Goal: Task Accomplishment & Management: Use online tool/utility

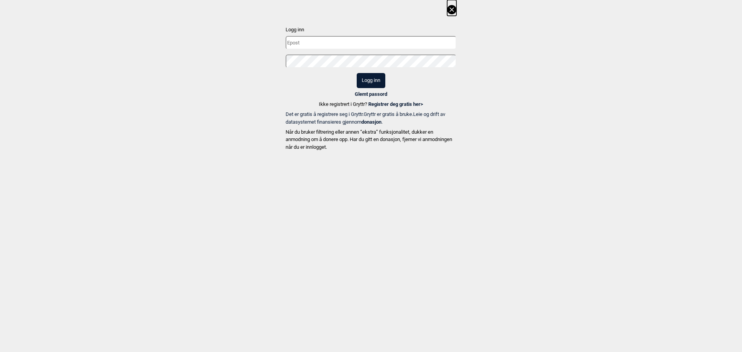
type input "mathias.oiom@gmail.com"
click at [382, 41] on input "mathias.oiom@gmail.com" at bounding box center [371, 43] width 171 height 14
click at [379, 81] on button "Logg inn" at bounding box center [371, 80] width 29 height 15
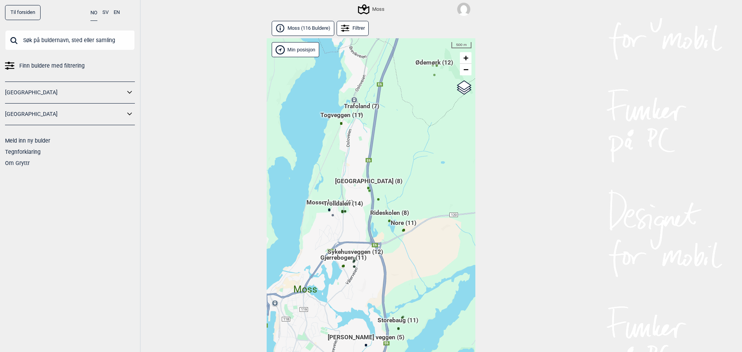
scroll to position [17, 0]
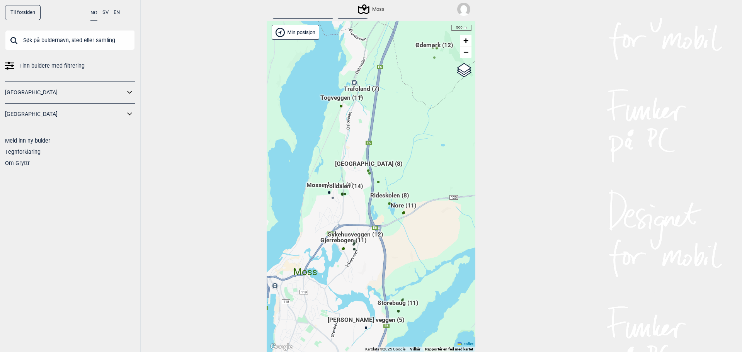
click at [397, 225] on div "Hallingdal Gol Ål Stange Kolomoen Vallset Tangen Sørli Åsbygda Buskerud syd Kon…" at bounding box center [371, 186] width 209 height 331
click at [405, 209] on span "Nore (11)" at bounding box center [404, 208] width 26 height 15
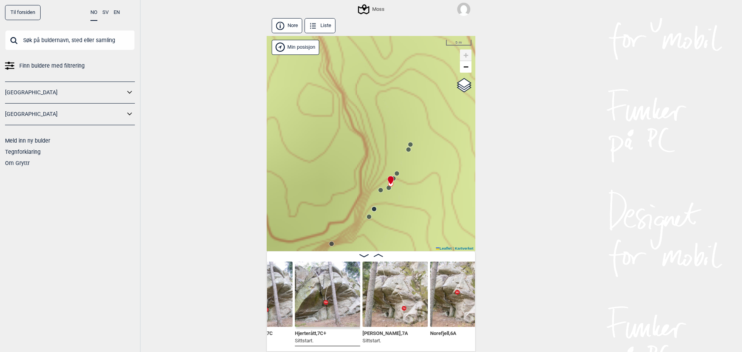
scroll to position [0, 518]
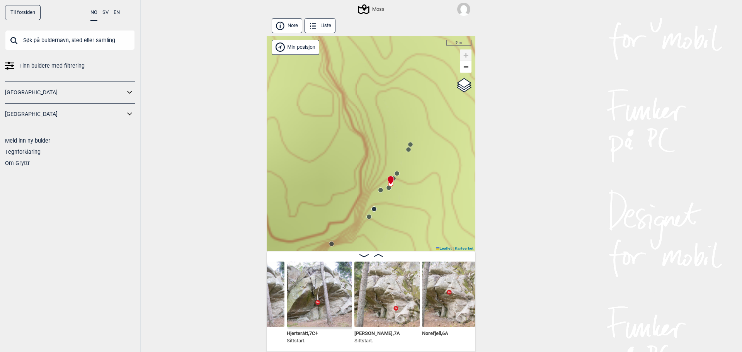
click at [377, 305] on img at bounding box center [387, 294] width 65 height 65
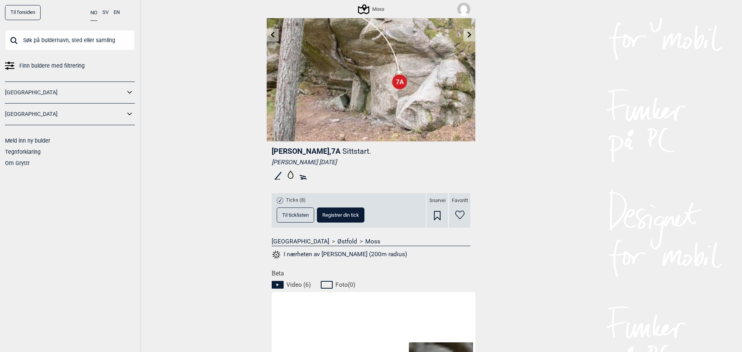
scroll to position [129, 0]
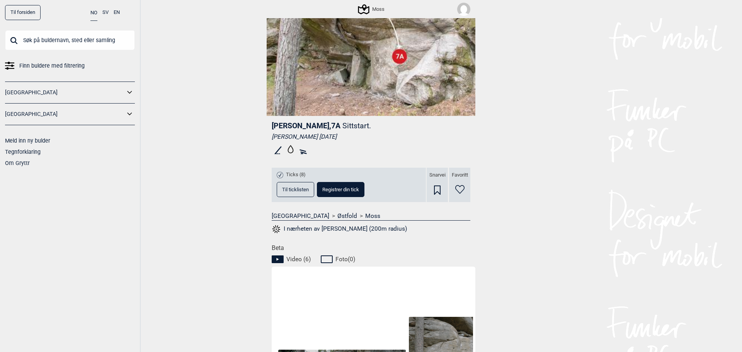
click at [328, 189] on span "Registrer din tick" at bounding box center [340, 189] width 37 height 5
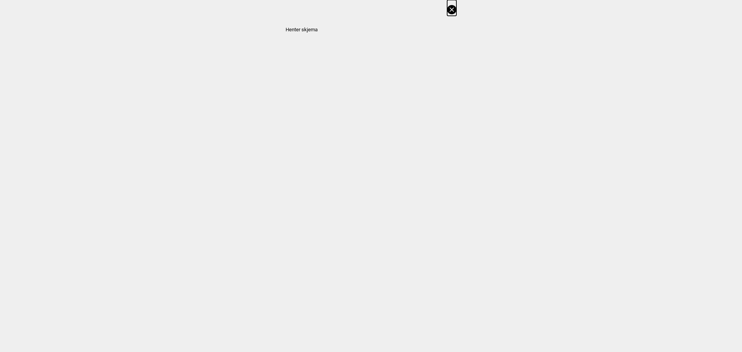
select select "384"
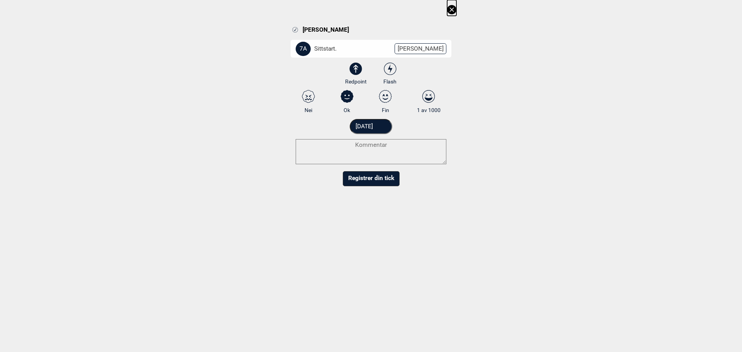
click at [383, 97] on icon at bounding box center [386, 96] width 14 height 13
click at [383, 99] on input "Fin" at bounding box center [385, 101] width 5 height 5
radio input "true"
click at [372, 179] on button "Registrer din tick" at bounding box center [371, 178] width 57 height 15
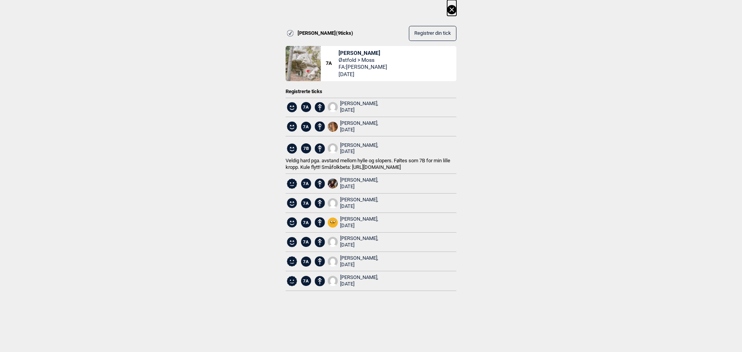
click at [454, 10] on icon at bounding box center [451, 9] width 9 height 9
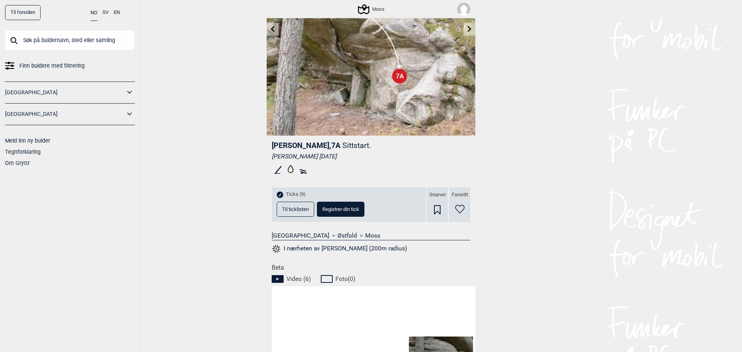
scroll to position [26, 0]
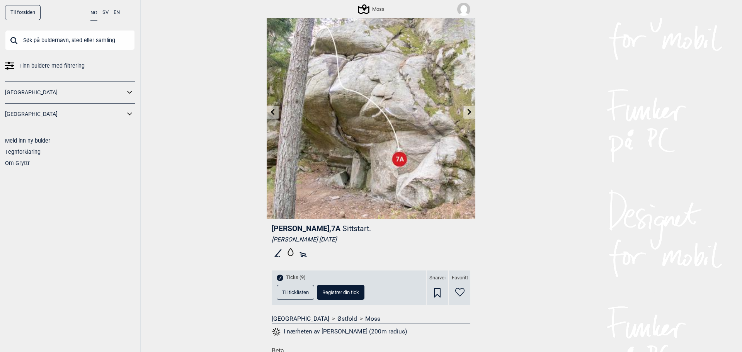
click at [273, 115] on link at bounding box center [273, 112] width 12 height 13
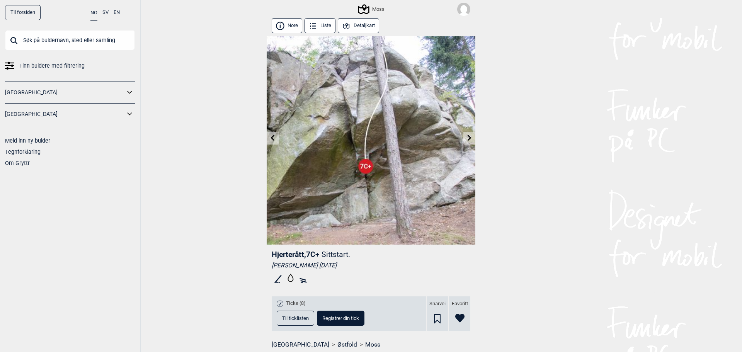
click at [268, 143] on link at bounding box center [273, 138] width 12 height 13
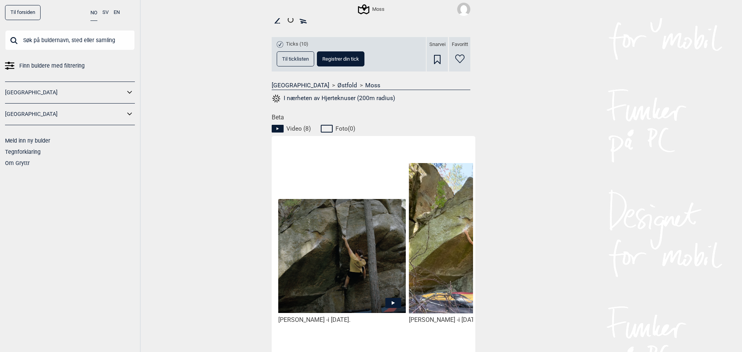
scroll to position [258, 0]
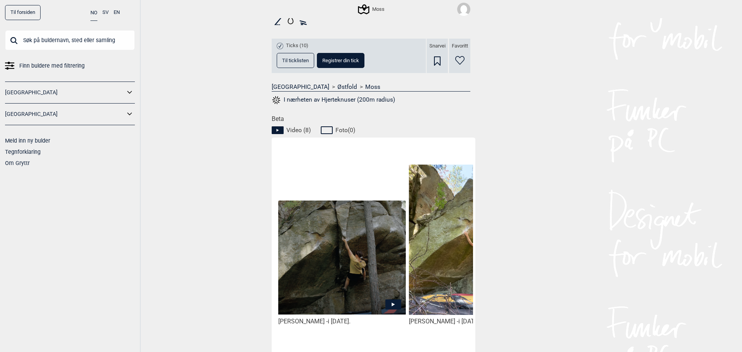
click at [327, 63] on span "Registrer din tick" at bounding box center [340, 60] width 37 height 5
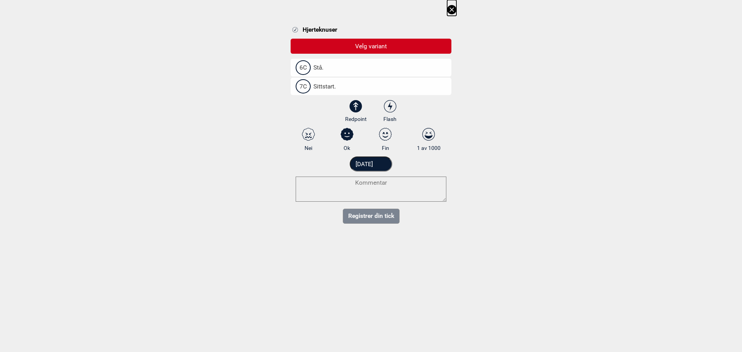
click at [329, 87] on span "Sittstart." at bounding box center [321, 87] width 30 height 8
click at [301, 87] on input "7C Sittstart." at bounding box center [298, 86] width 5 height 5
select select "739"
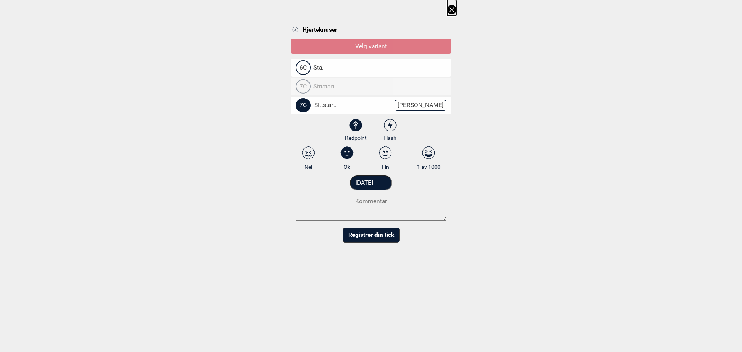
click at [385, 154] on icon at bounding box center [386, 153] width 14 height 13
click at [385, 156] on input "Fin" at bounding box center [385, 158] width 5 height 5
radio input "true"
click at [384, 233] on button "Registrer din tick" at bounding box center [371, 235] width 57 height 15
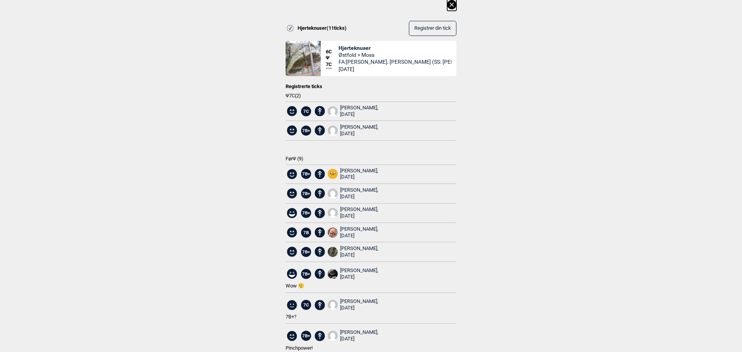
scroll to position [0, 0]
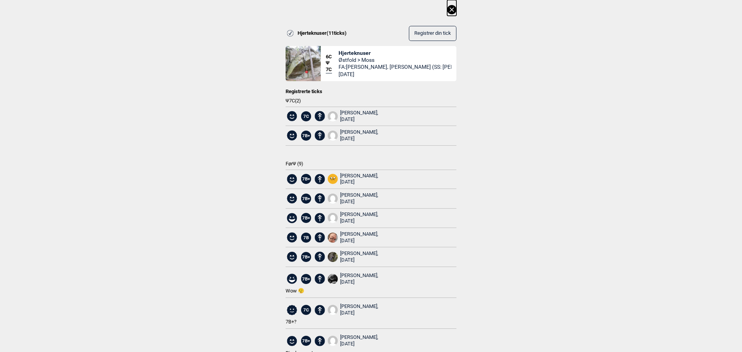
click at [450, 11] on icon at bounding box center [452, 9] width 4 height 4
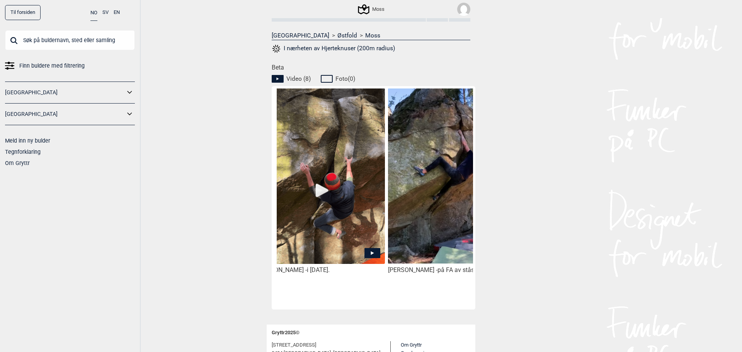
scroll to position [0, 849]
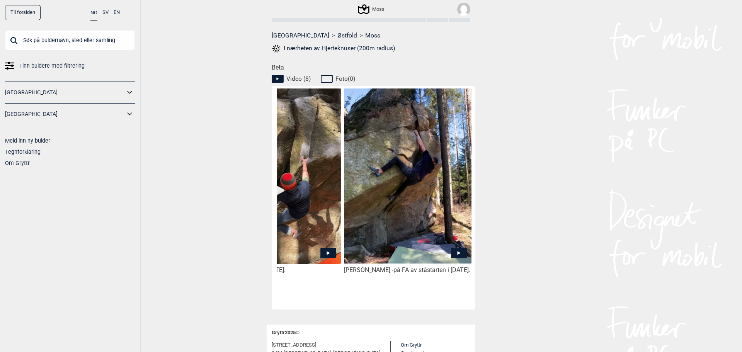
click at [413, 228] on img at bounding box center [408, 176] width 128 height 176
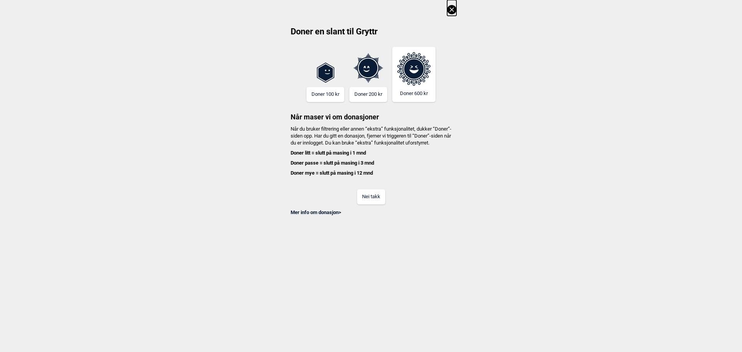
click at [357, 202] on button "Nei takk" at bounding box center [371, 196] width 28 height 15
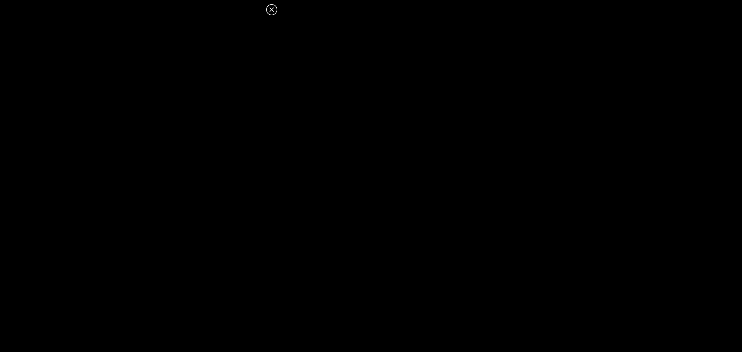
click at [271, 10] on icon at bounding box center [271, 9] width 4 height 4
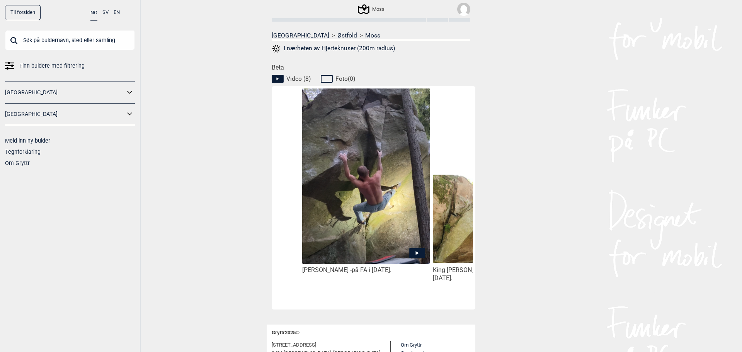
scroll to position [0, 348]
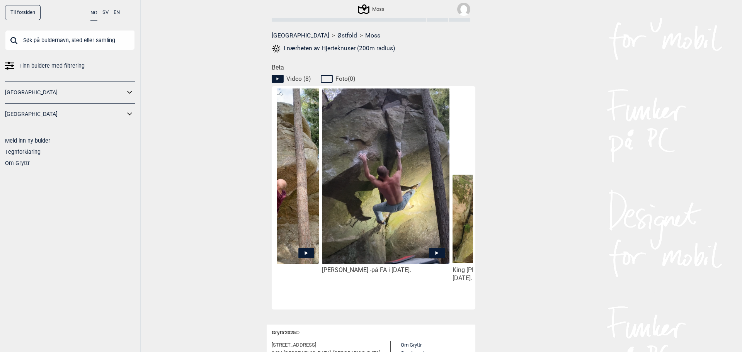
click at [370, 225] on img at bounding box center [386, 183] width 128 height 190
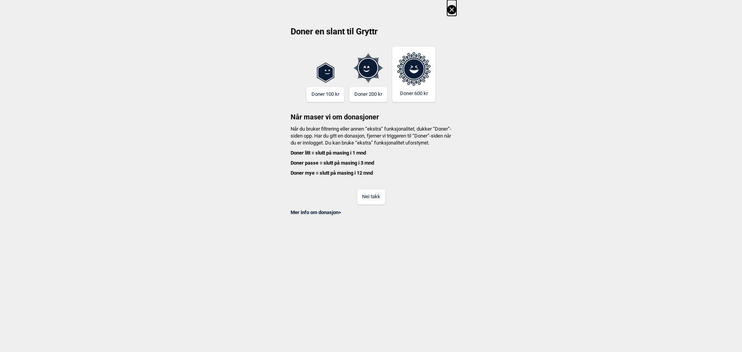
click at [372, 203] on button "Nei takk" at bounding box center [371, 196] width 28 height 15
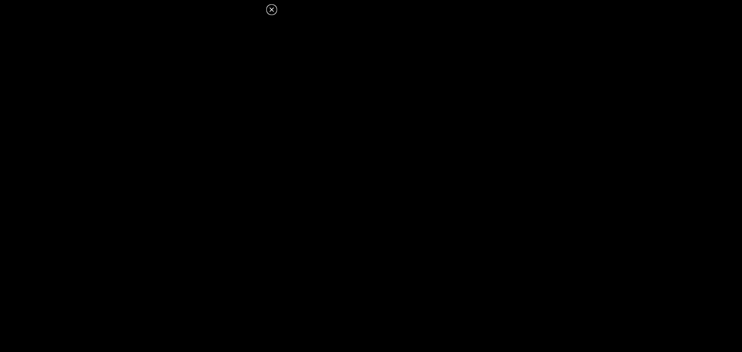
click at [274, 10] on icon at bounding box center [271, 9] width 9 height 9
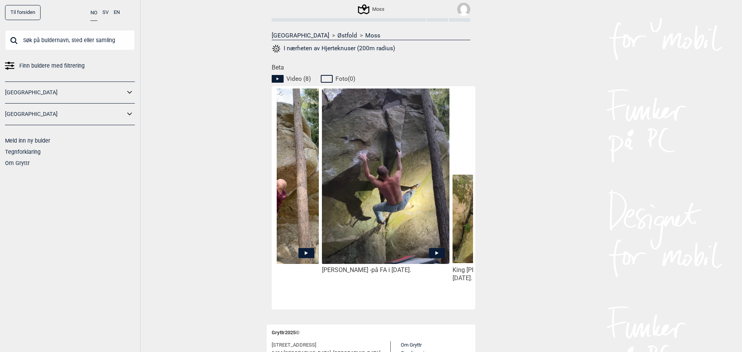
click at [404, 208] on img at bounding box center [386, 183] width 128 height 190
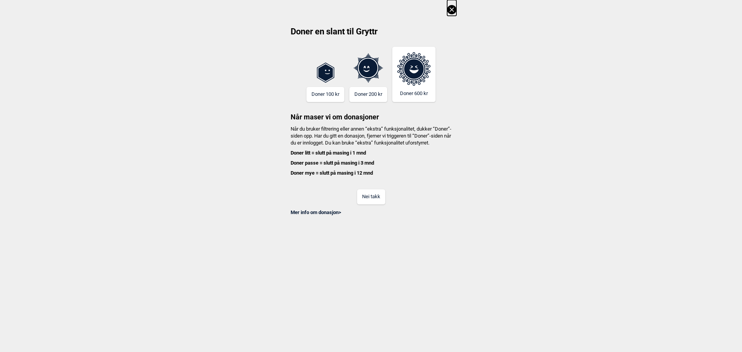
click at [369, 199] on button "Nei takk" at bounding box center [371, 196] width 28 height 15
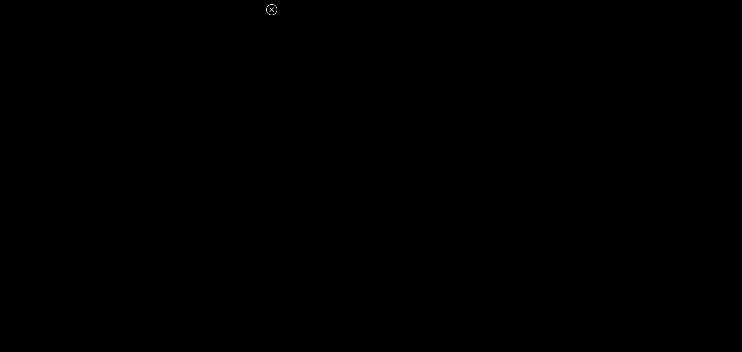
click at [270, 8] on icon at bounding box center [271, 9] width 4 height 4
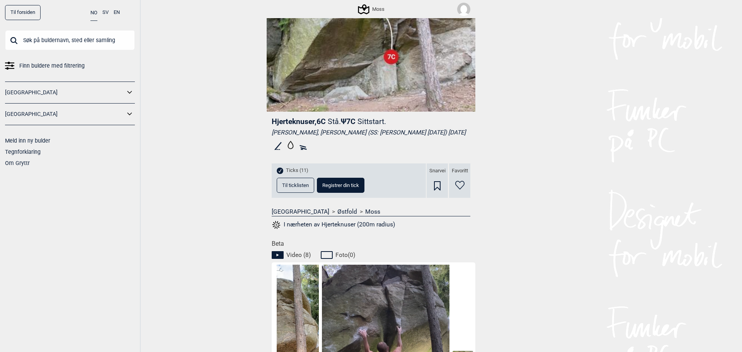
scroll to position [0, 0]
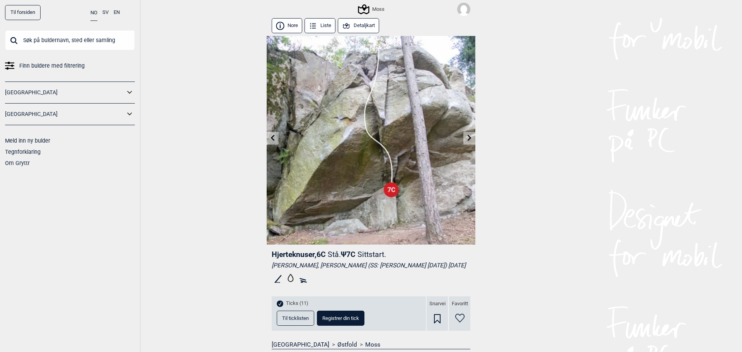
click at [459, 9] on img at bounding box center [463, 9] width 13 height 13
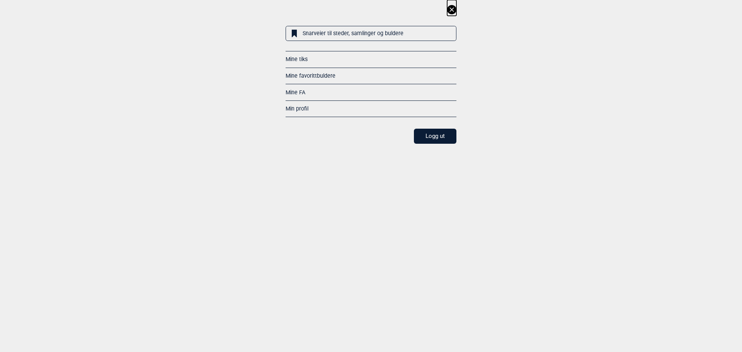
click at [309, 35] on link "Snarveier til steder, samlinger og buldere" at bounding box center [371, 33] width 171 height 15
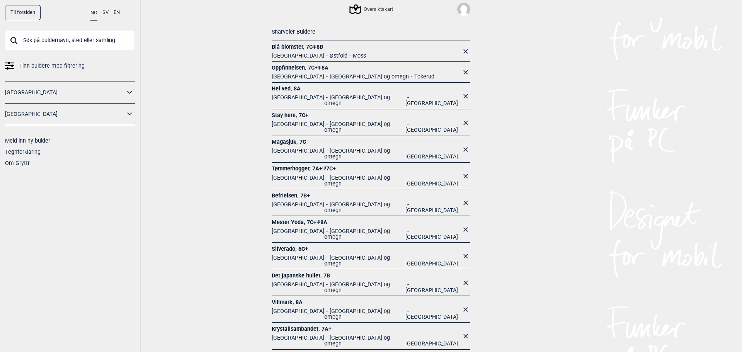
click at [464, 147] on icon at bounding box center [466, 149] width 4 height 4
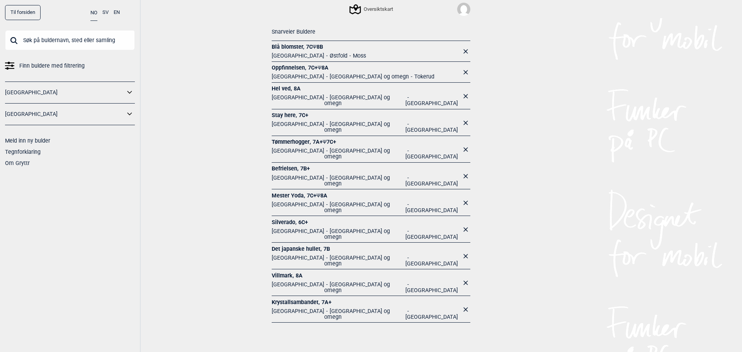
click at [464, 174] on icon at bounding box center [466, 176] width 4 height 4
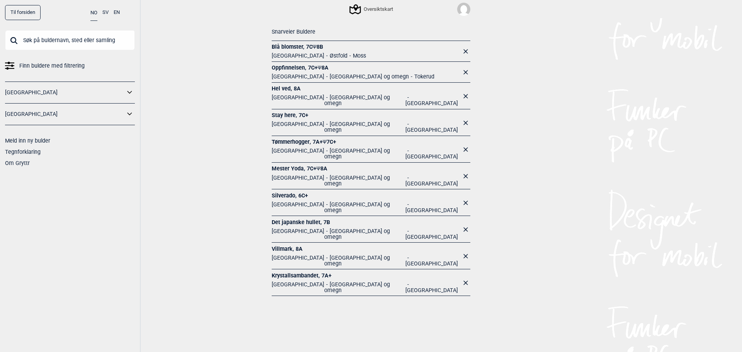
click at [461, 6] on img at bounding box center [463, 9] width 13 height 13
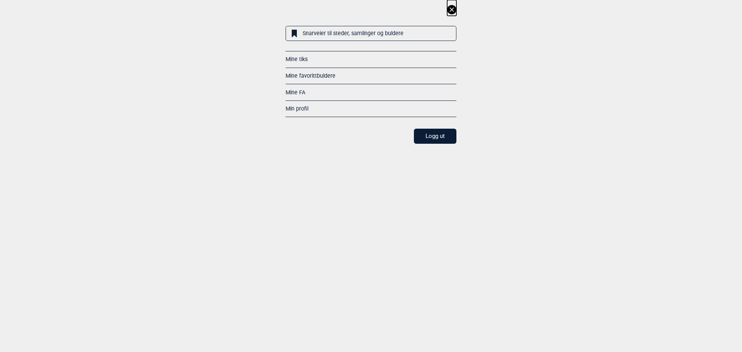
click at [302, 60] on link "Mine tiks" at bounding box center [297, 59] width 22 height 6
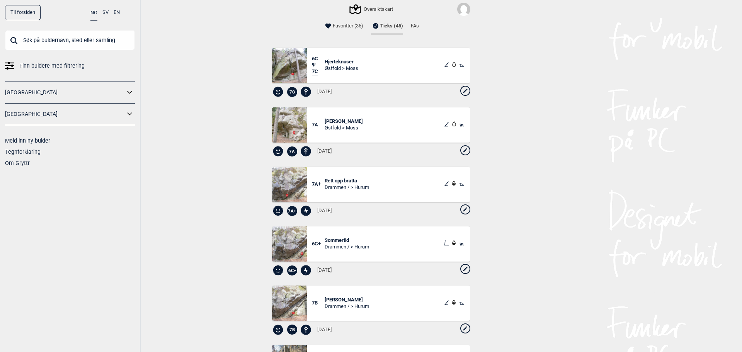
click at [346, 62] on span "Hjerteknuser" at bounding box center [342, 62] width 34 height 7
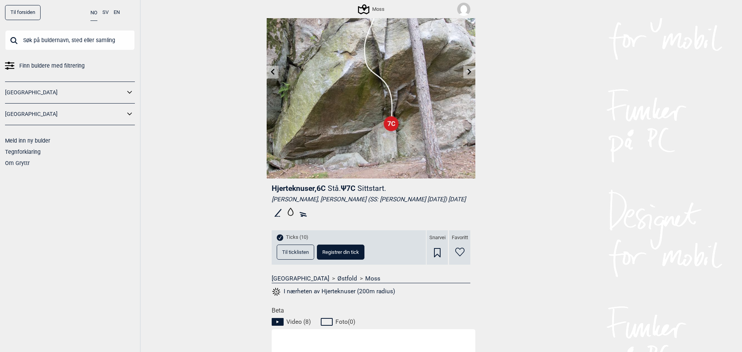
scroll to position [103, 0]
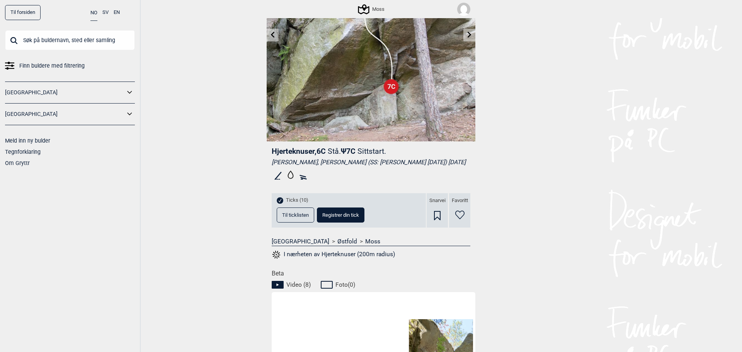
click at [333, 260] on button "I nærheten av Hjerteknuser (200m radius)" at bounding box center [333, 255] width 123 height 10
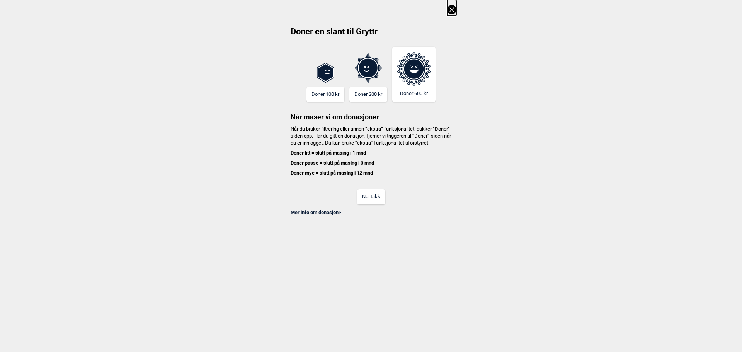
click at [375, 202] on button "Nei takk" at bounding box center [371, 196] width 28 height 15
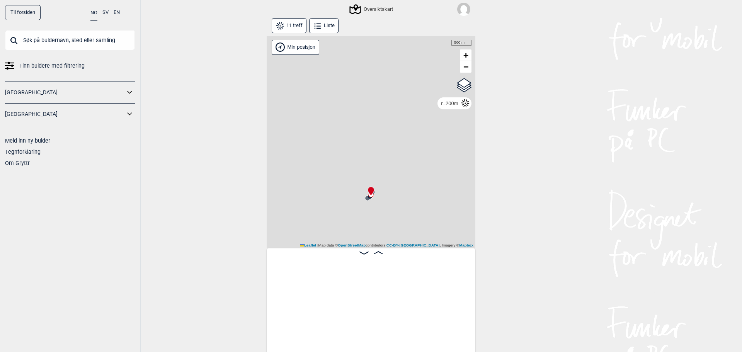
scroll to position [0, 392]
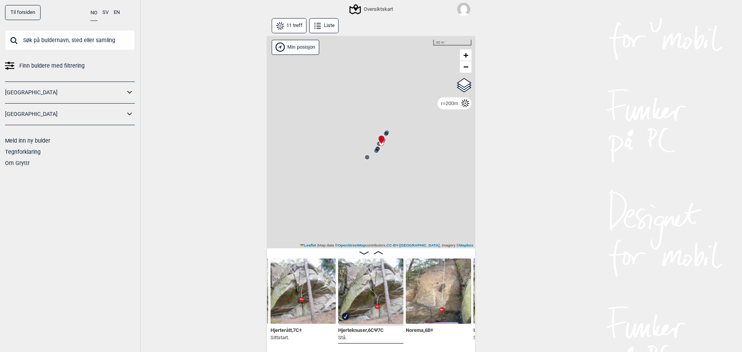
click at [365, 158] on circle at bounding box center [367, 157] width 5 height 5
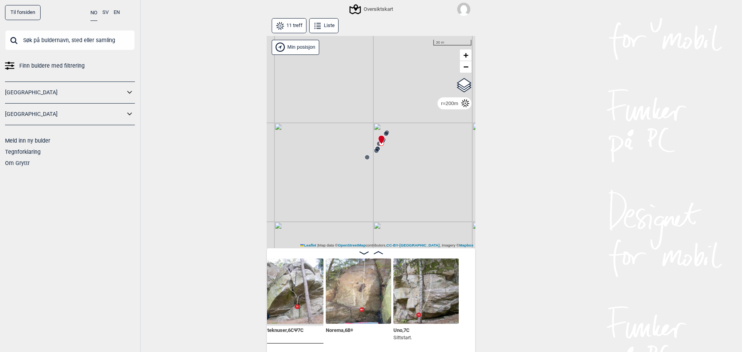
scroll to position [0, 482]
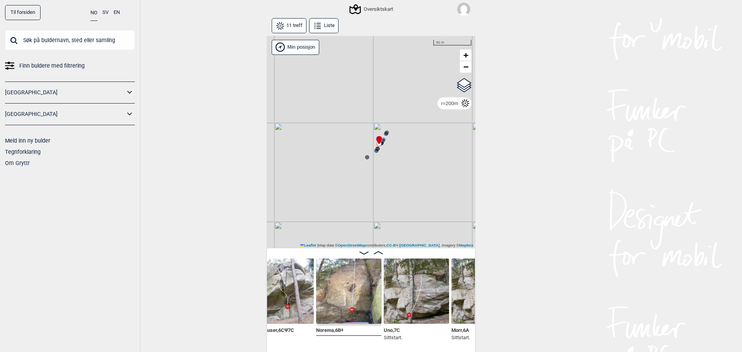
click at [401, 300] on img at bounding box center [416, 291] width 65 height 65
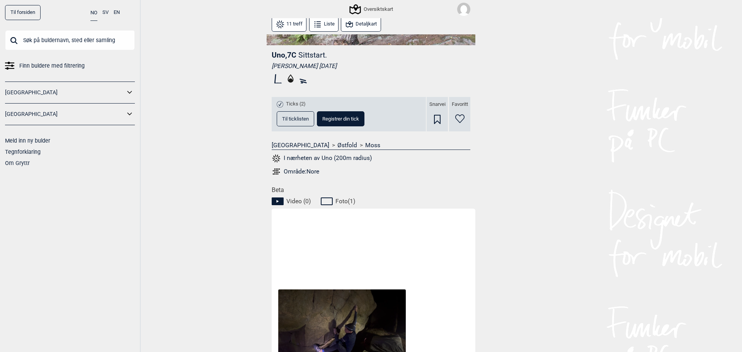
scroll to position [309, 0]
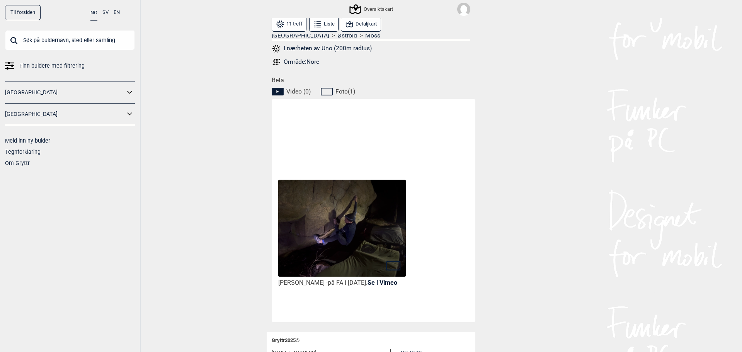
click at [390, 279] on link "Se i Vimeo" at bounding box center [383, 282] width 30 height 7
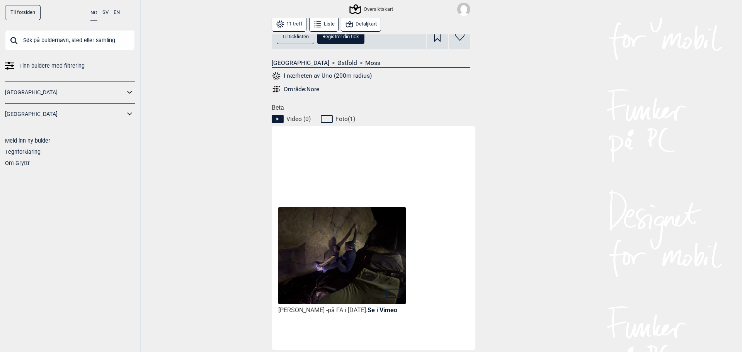
click at [383, 247] on img at bounding box center [342, 256] width 128 height 98
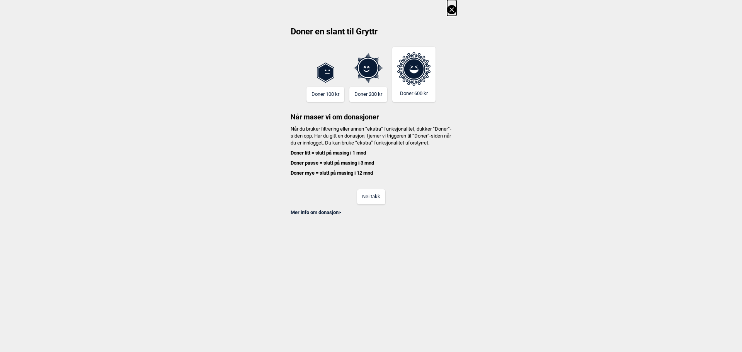
click at [367, 200] on button "Nei takk" at bounding box center [371, 196] width 28 height 15
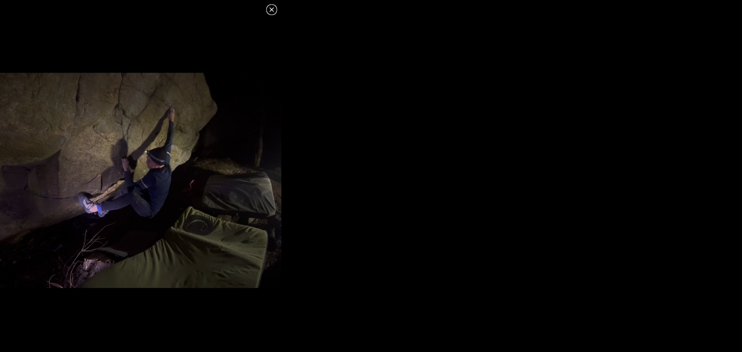
click at [198, 169] on img at bounding box center [140, 180] width 281 height 215
click at [270, 7] on icon at bounding box center [271, 9] width 9 height 9
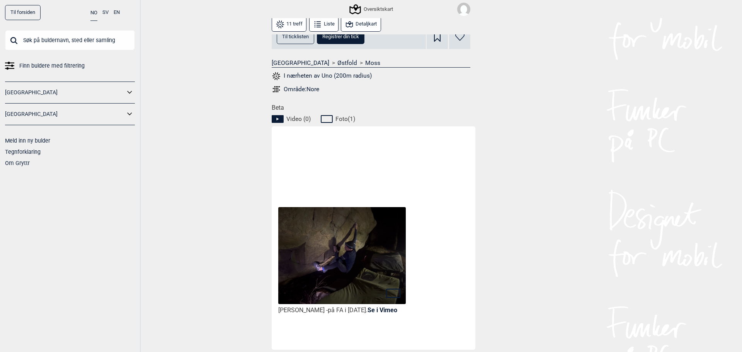
click at [387, 307] on link "Se i Vimeo" at bounding box center [383, 310] width 30 height 7
click at [425, 307] on div "Kristian Løksa - på FA i november 2024. Se i Vimeo" at bounding box center [375, 237] width 196 height 216
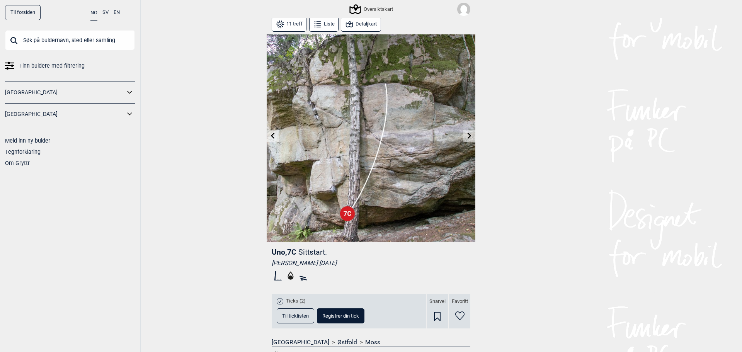
scroll to position [0, 0]
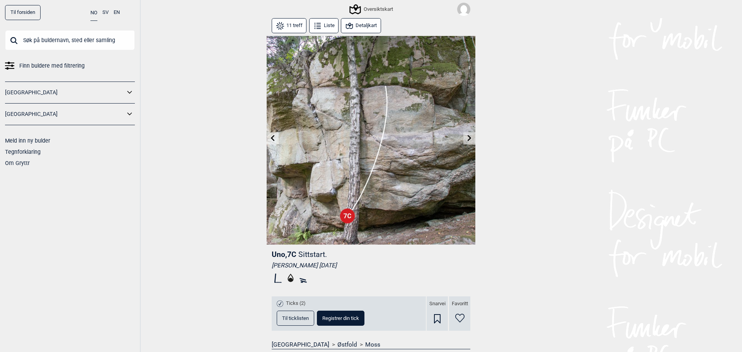
drag, startPoint x: 269, startPoint y: 254, endPoint x: 296, endPoint y: 255, distance: 27.5
click at [296, 255] on header "Uno , 7C Sittstart." at bounding box center [371, 255] width 199 height 10
click at [547, 113] on div "Til forsiden NO SV EN Finn buldere med filtrering Norge Sverige Meld inn ny bul…" at bounding box center [371, 176] width 742 height 352
click at [270, 137] on icon at bounding box center [273, 138] width 6 height 6
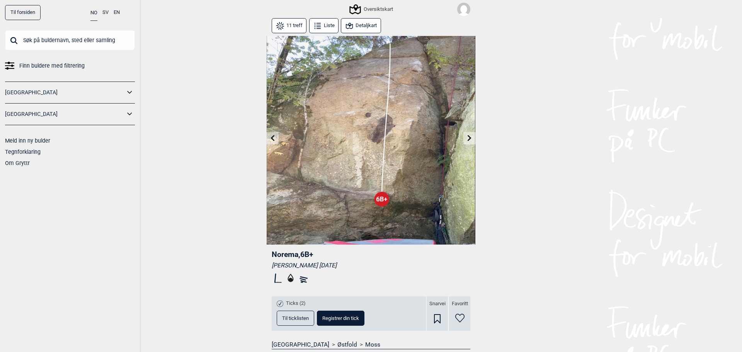
click at [468, 136] on icon at bounding box center [470, 138] width 4 height 6
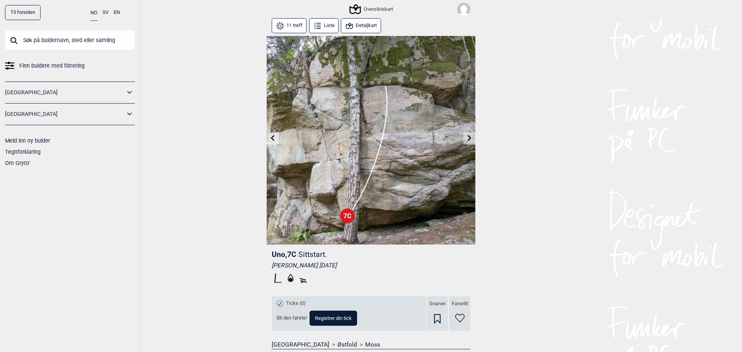
click at [464, 144] on button at bounding box center [470, 138] width 12 height 13
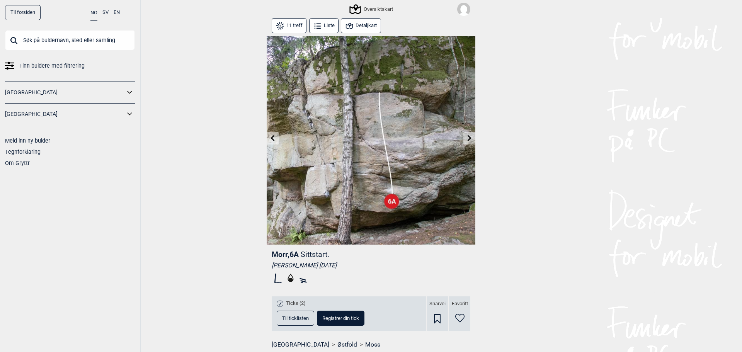
click at [275, 139] on button at bounding box center [273, 138] width 12 height 13
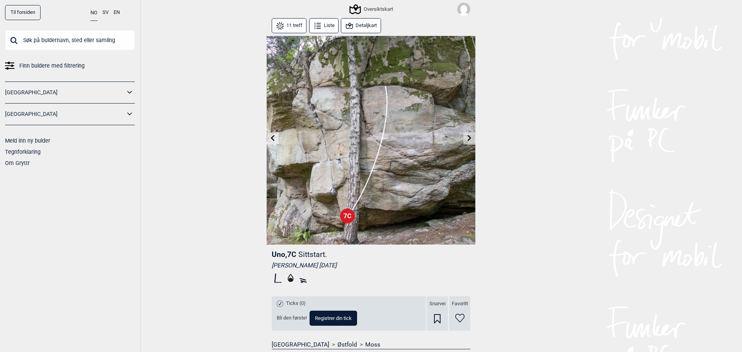
click at [275, 139] on button at bounding box center [273, 138] width 12 height 13
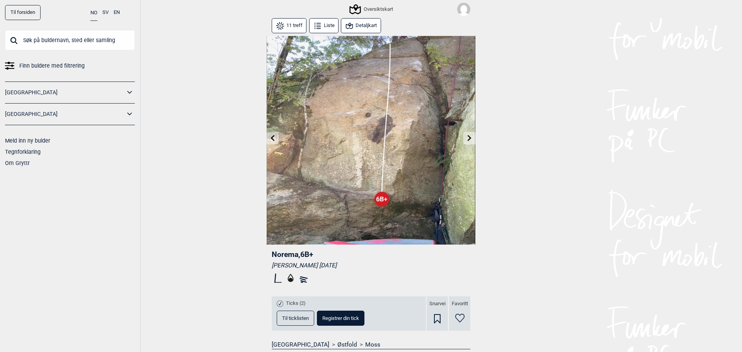
click at [468, 139] on icon at bounding box center [470, 138] width 6 height 6
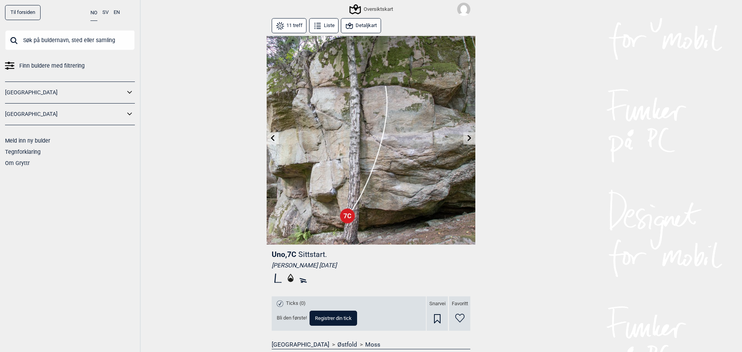
click at [468, 139] on icon at bounding box center [470, 138] width 6 height 6
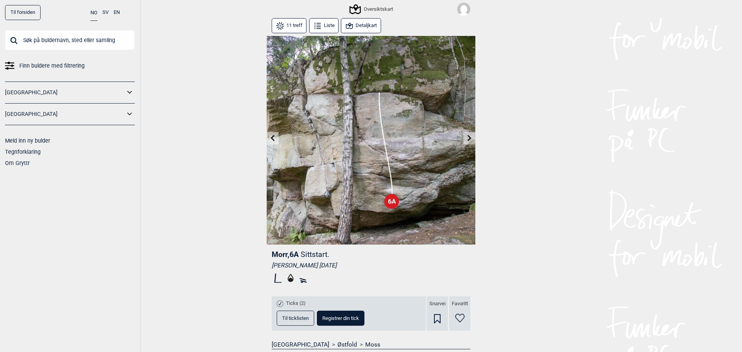
click at [468, 139] on icon at bounding box center [470, 138] width 6 height 6
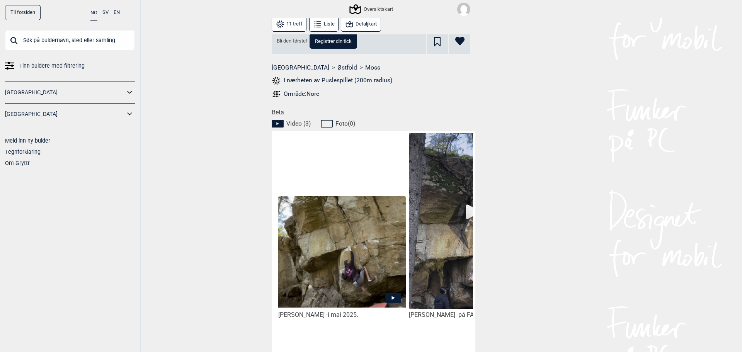
scroll to position [283, 0]
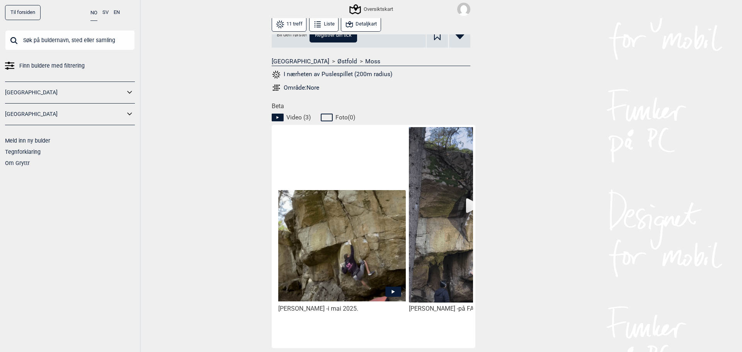
click at [336, 262] on img at bounding box center [342, 245] width 128 height 111
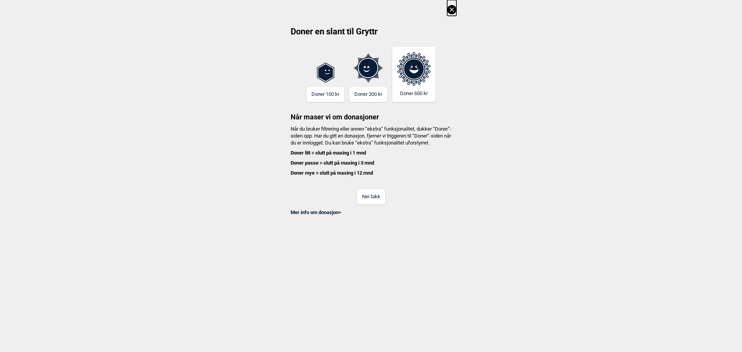
click at [372, 205] on button "Nei takk" at bounding box center [371, 196] width 28 height 15
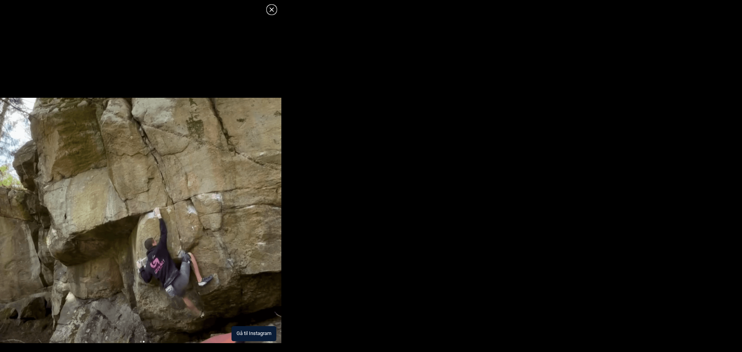
click at [247, 275] on img at bounding box center [140, 221] width 281 height 246
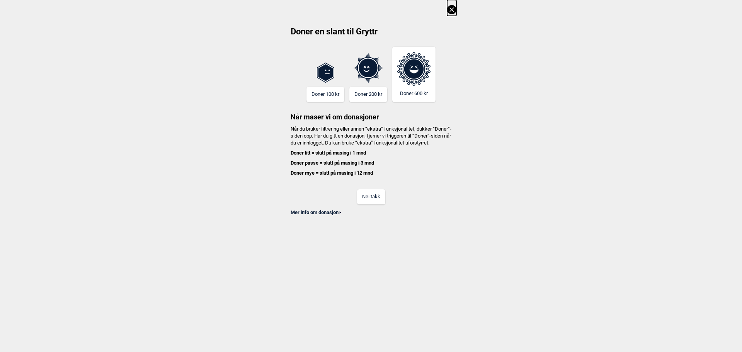
click at [450, 12] on icon at bounding box center [451, 9] width 9 height 9
click at [452, 9] on icon at bounding box center [452, 9] width 4 height 4
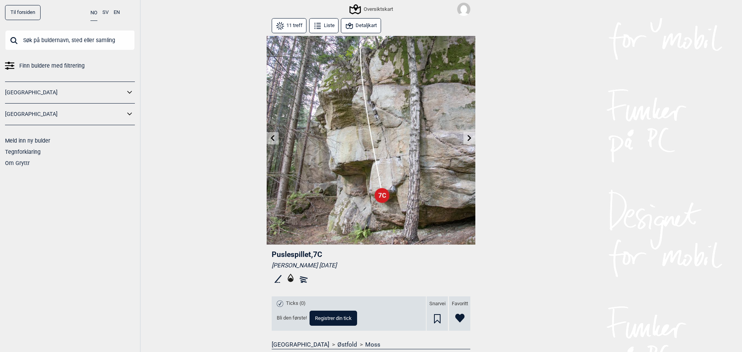
click at [468, 139] on icon at bounding box center [470, 138] width 4 height 6
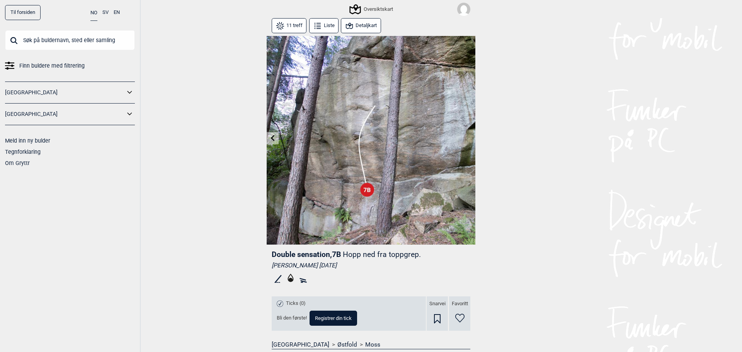
click at [270, 140] on icon at bounding box center [273, 138] width 6 height 6
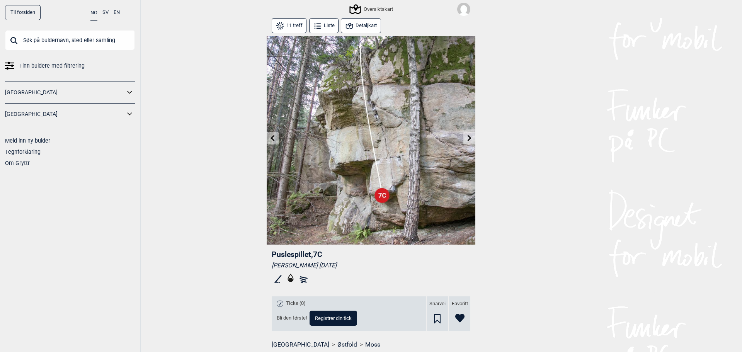
click at [467, 143] on button at bounding box center [470, 138] width 12 height 13
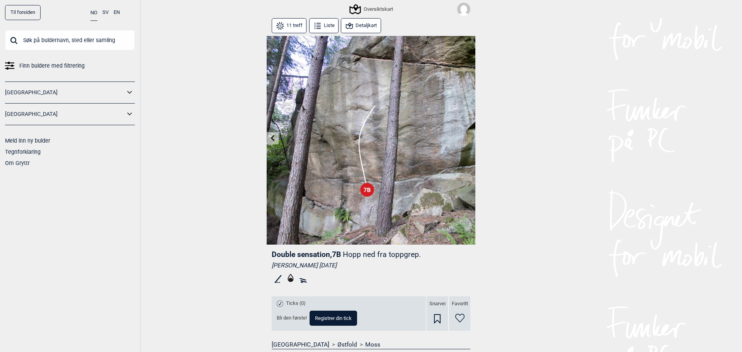
click at [271, 138] on icon at bounding box center [273, 138] width 4 height 6
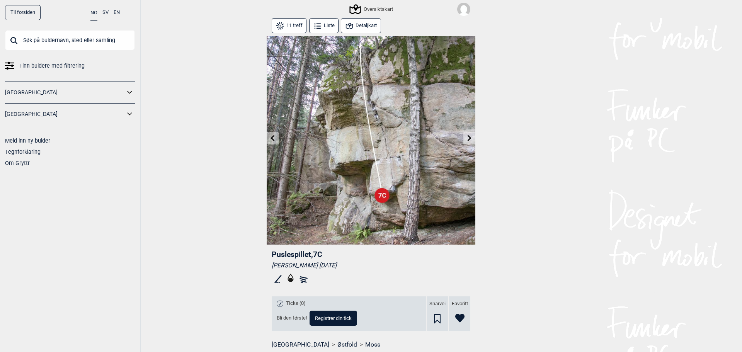
click at [468, 137] on icon at bounding box center [470, 138] width 4 height 6
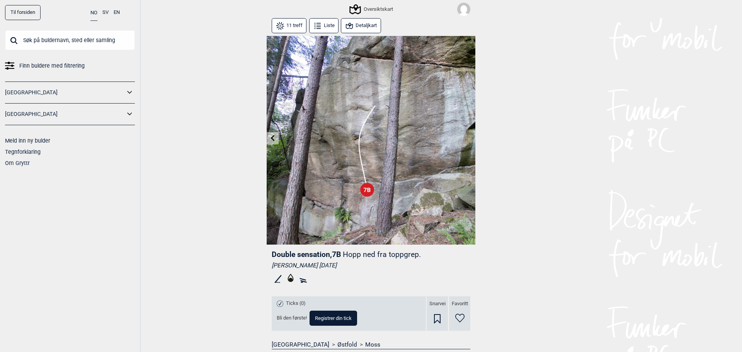
drag, startPoint x: 368, startPoint y: 32, endPoint x: 367, endPoint y: 24, distance: 7.8
click at [368, 32] on button "Detaljkart" at bounding box center [361, 25] width 40 height 15
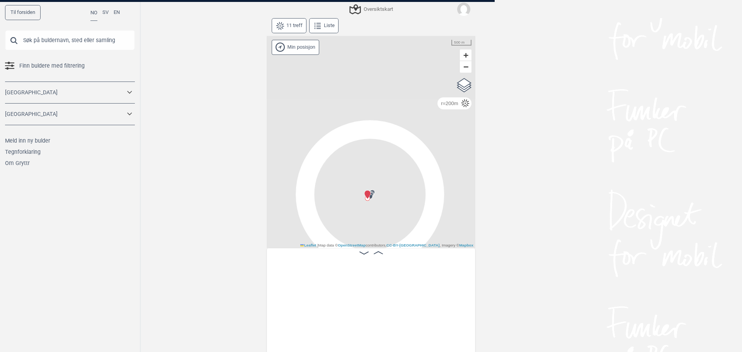
scroll to position [0, 719]
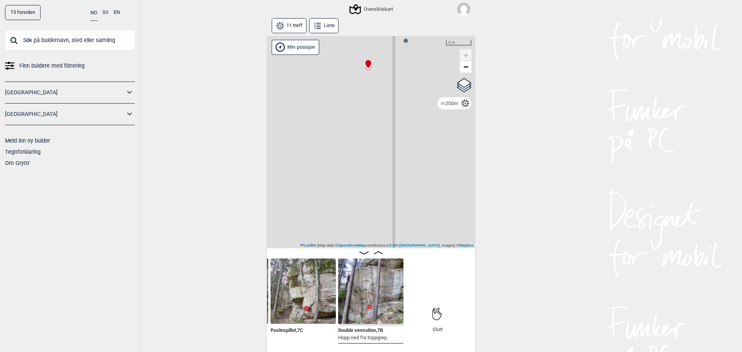
drag, startPoint x: 373, startPoint y: 161, endPoint x: 361, endPoint y: 235, distance: 74.9
click at [360, 237] on div "Gol [GEOGRAPHIC_DATA] Kolomoen [GEOGRAPHIC_DATA] [GEOGRAPHIC_DATA] [GEOGRAPHIC_…" at bounding box center [371, 142] width 209 height 213
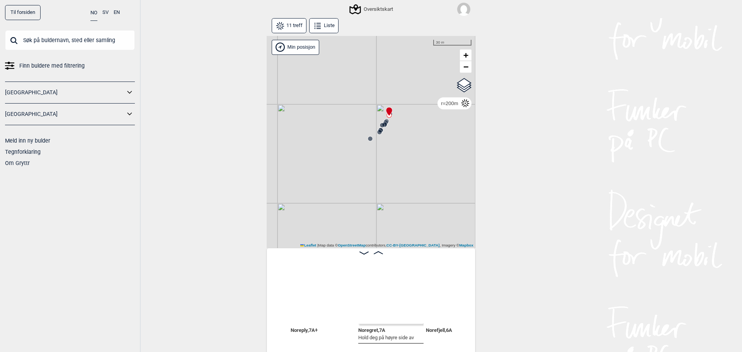
scroll to position [0, 106]
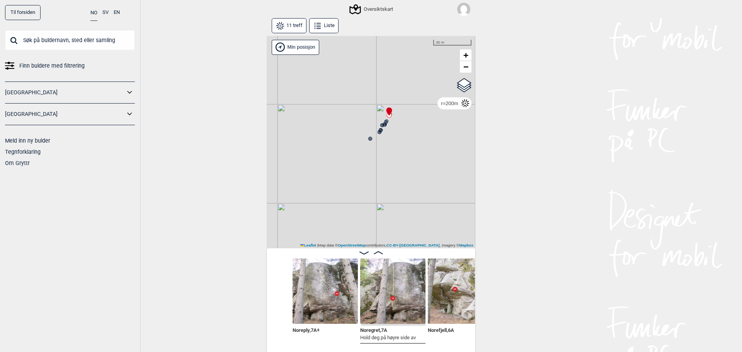
click img
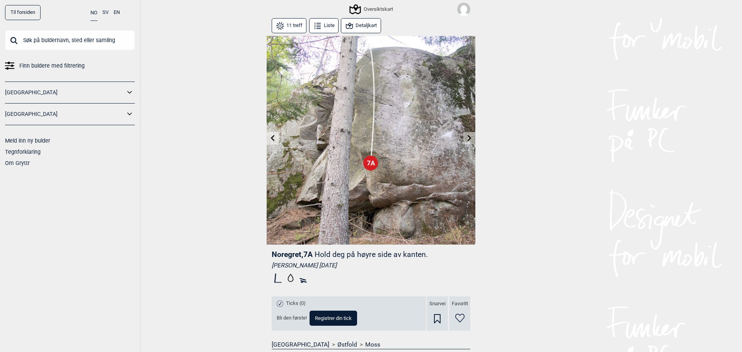
click button
